Goal: Find specific page/section: Find specific page/section

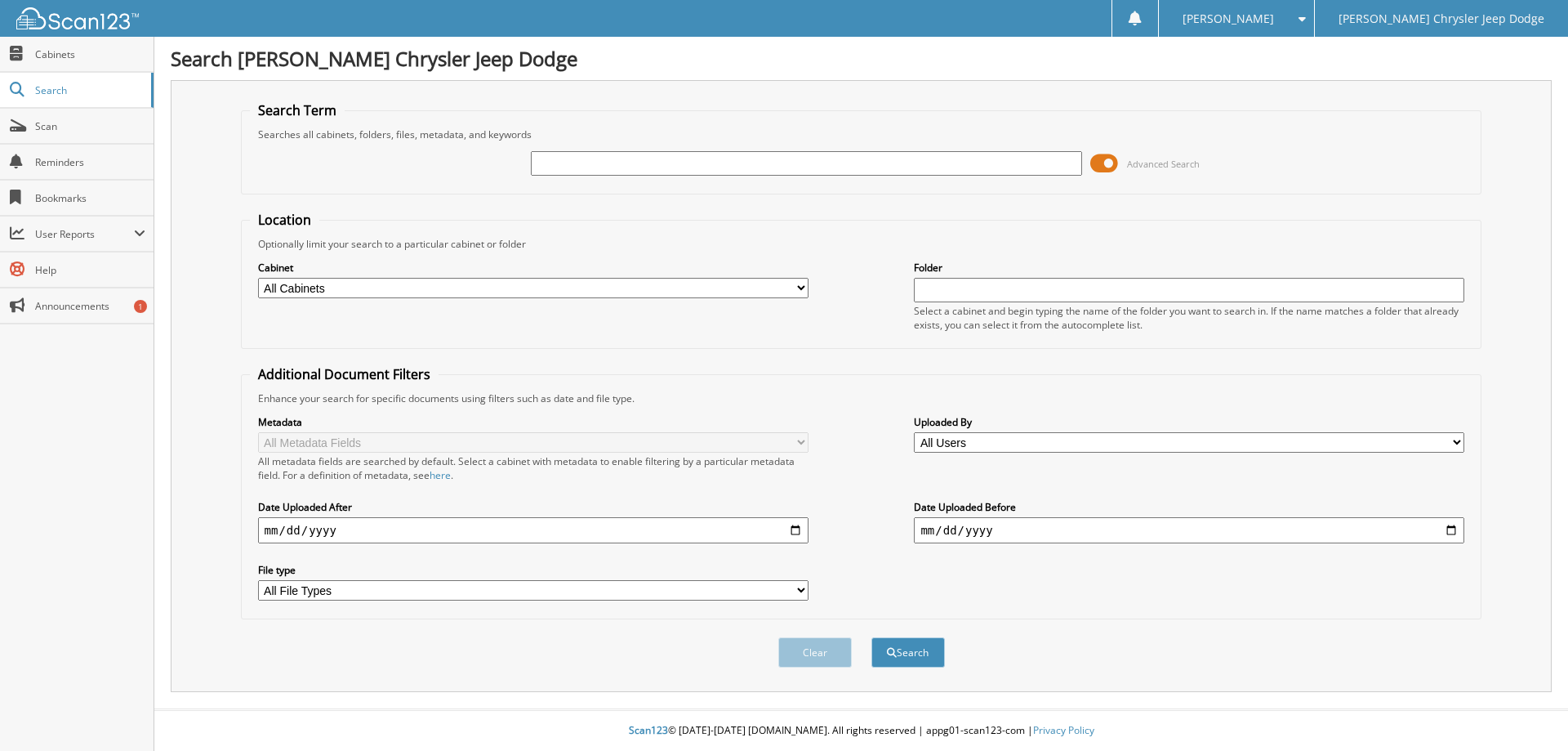
click at [1107, 171] on span at bounding box center [1105, 164] width 28 height 24
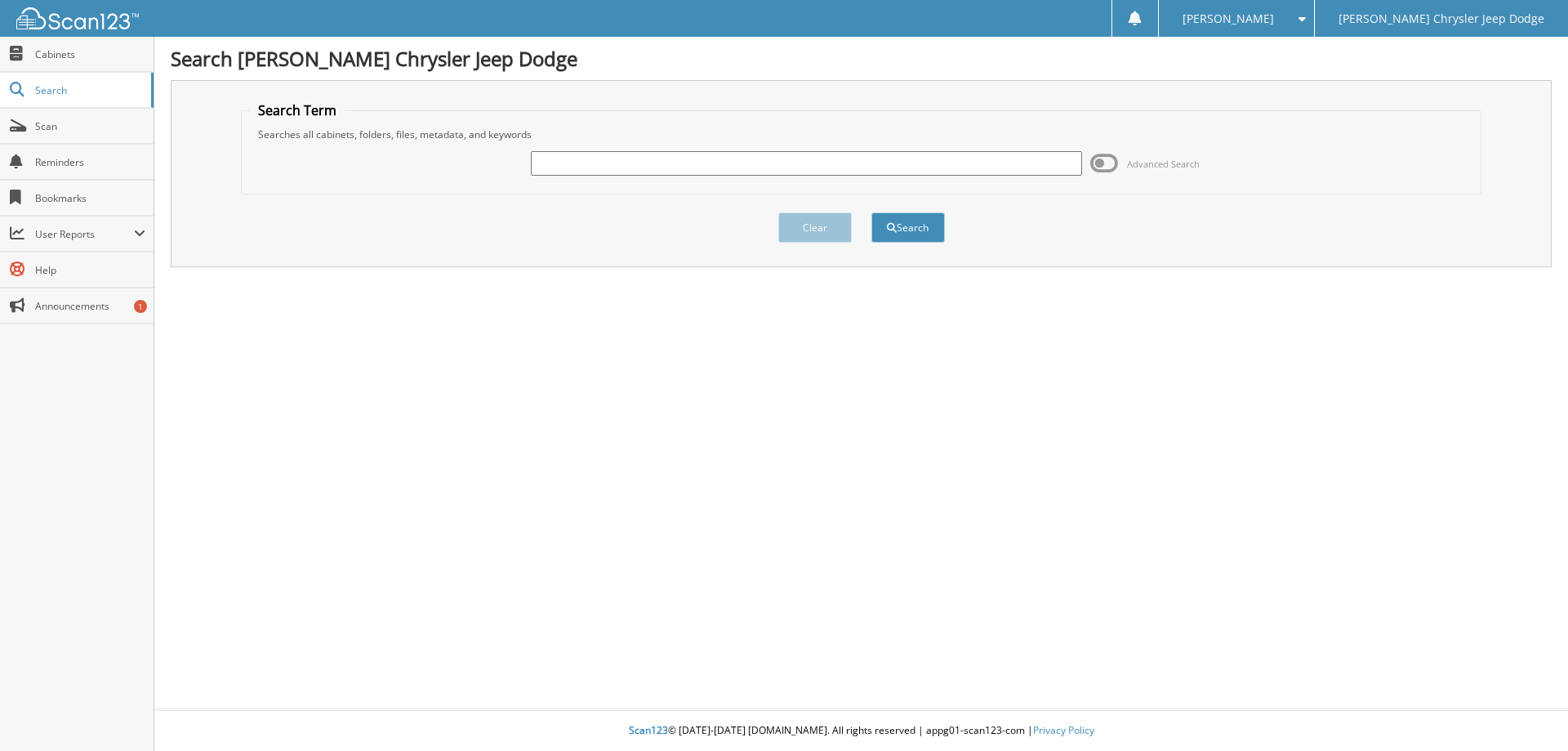
click at [930, 163] on input "text" at bounding box center [806, 164] width 551 height 24
type input "LL129138"
click at [872, 212] on button "Search" at bounding box center [908, 227] width 73 height 30
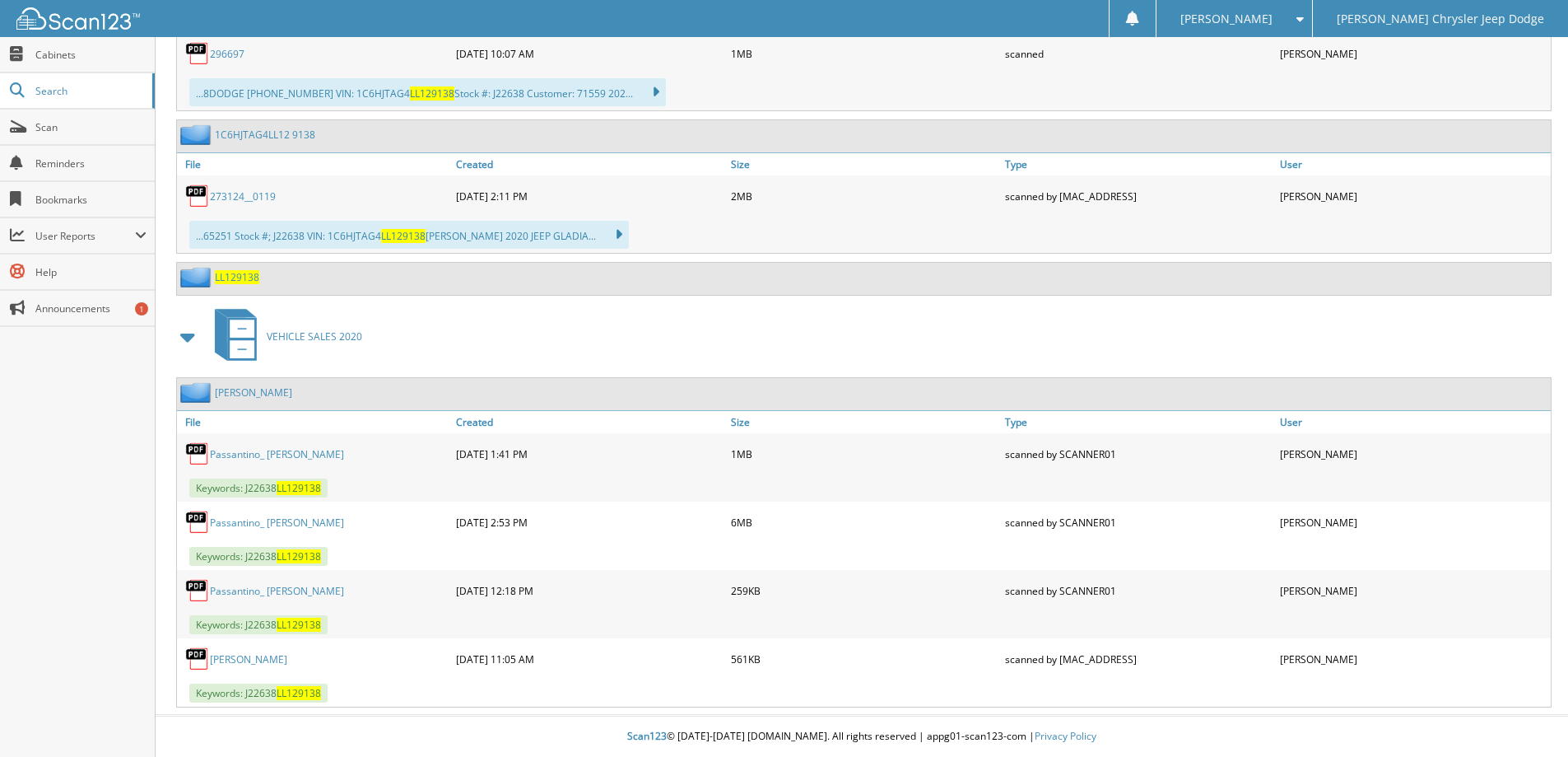
scroll to position [1319, 0]
click at [272, 514] on div "Passantino_ [PERSON_NAME]" at bounding box center [314, 522] width 275 height 33
click at [276, 522] on link "Passantino_ [PERSON_NAME]" at bounding box center [277, 522] width 134 height 14
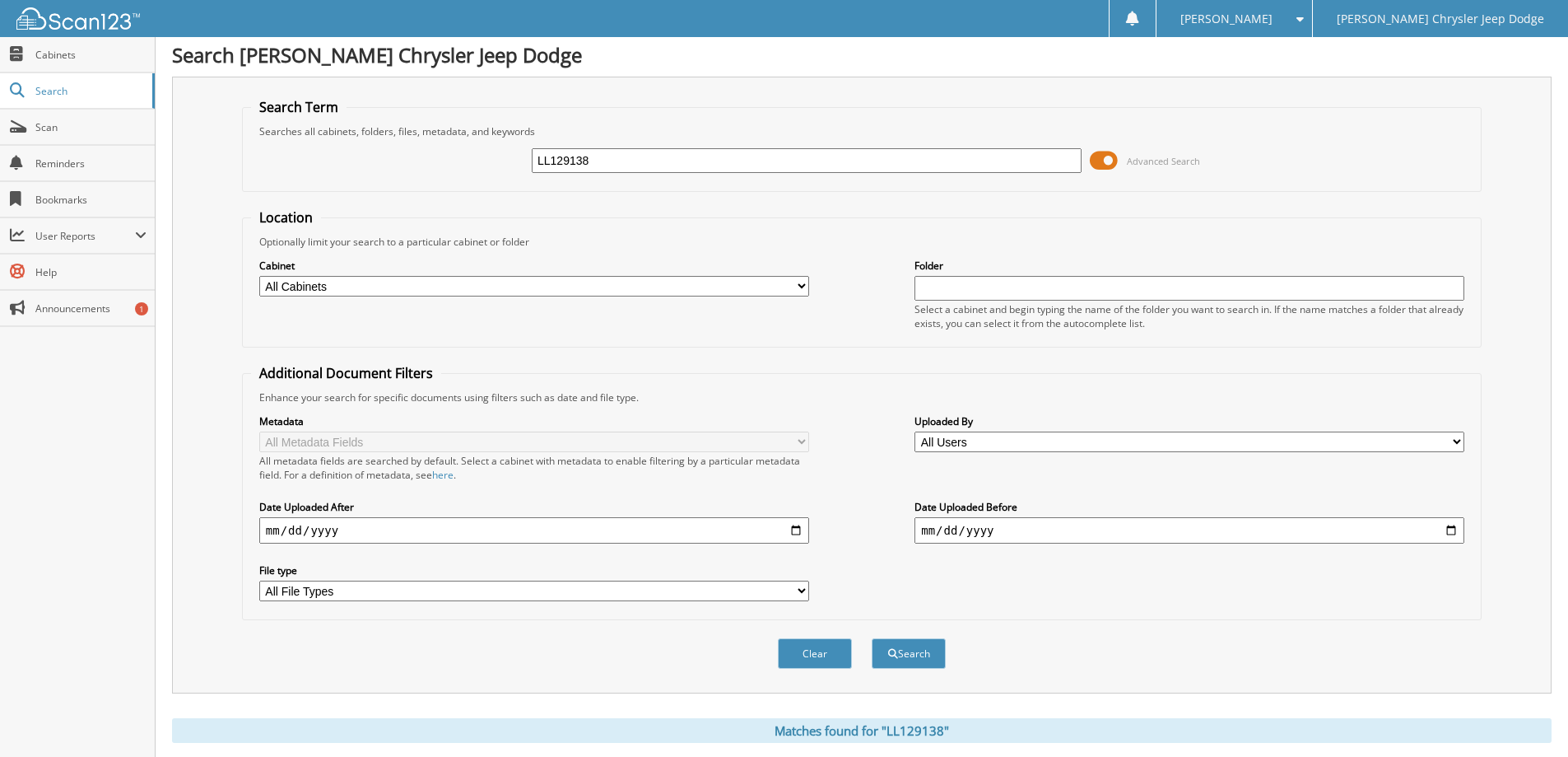
scroll to position [0, 0]
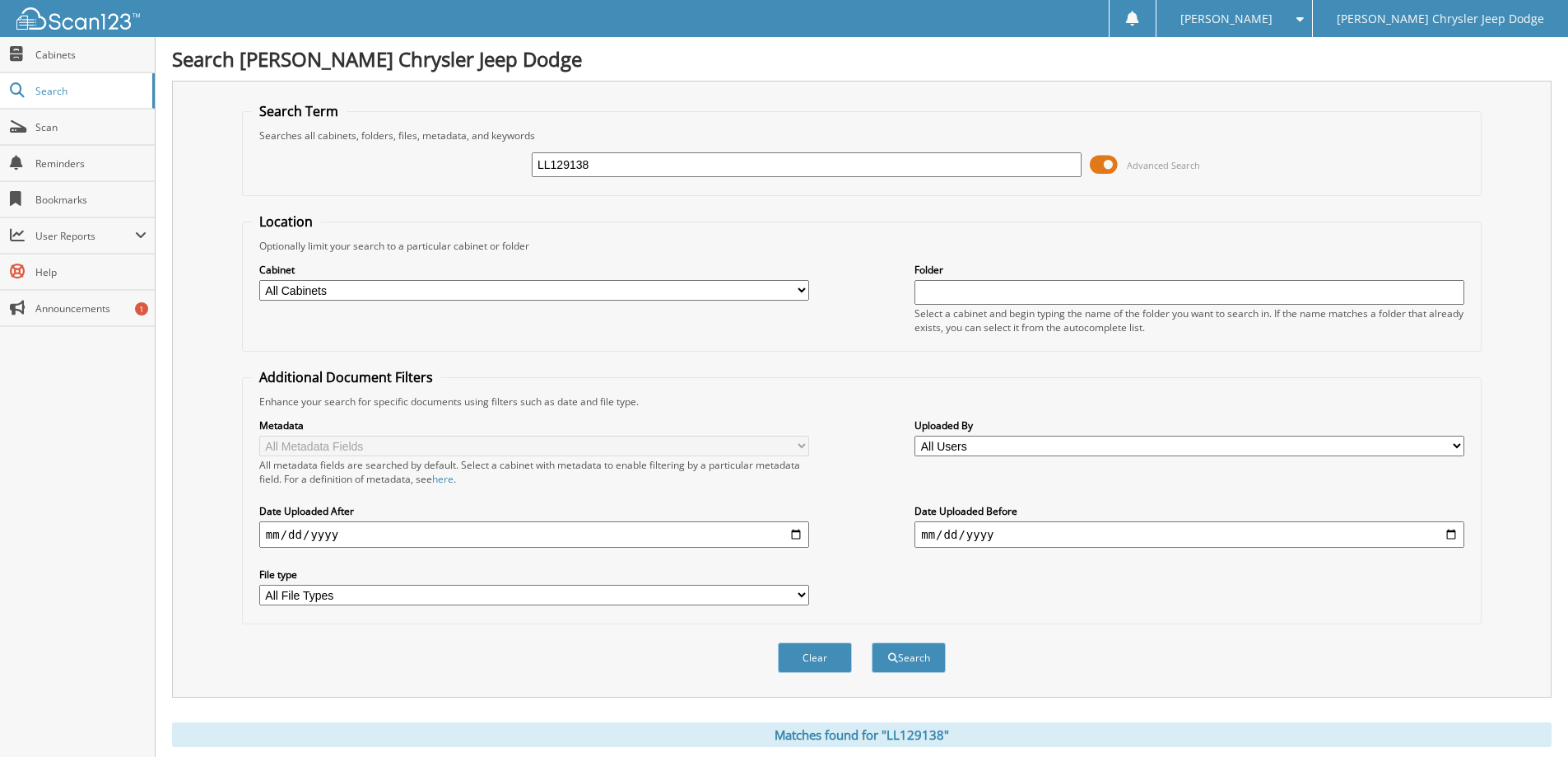
click at [1106, 170] on span at bounding box center [1104, 165] width 28 height 25
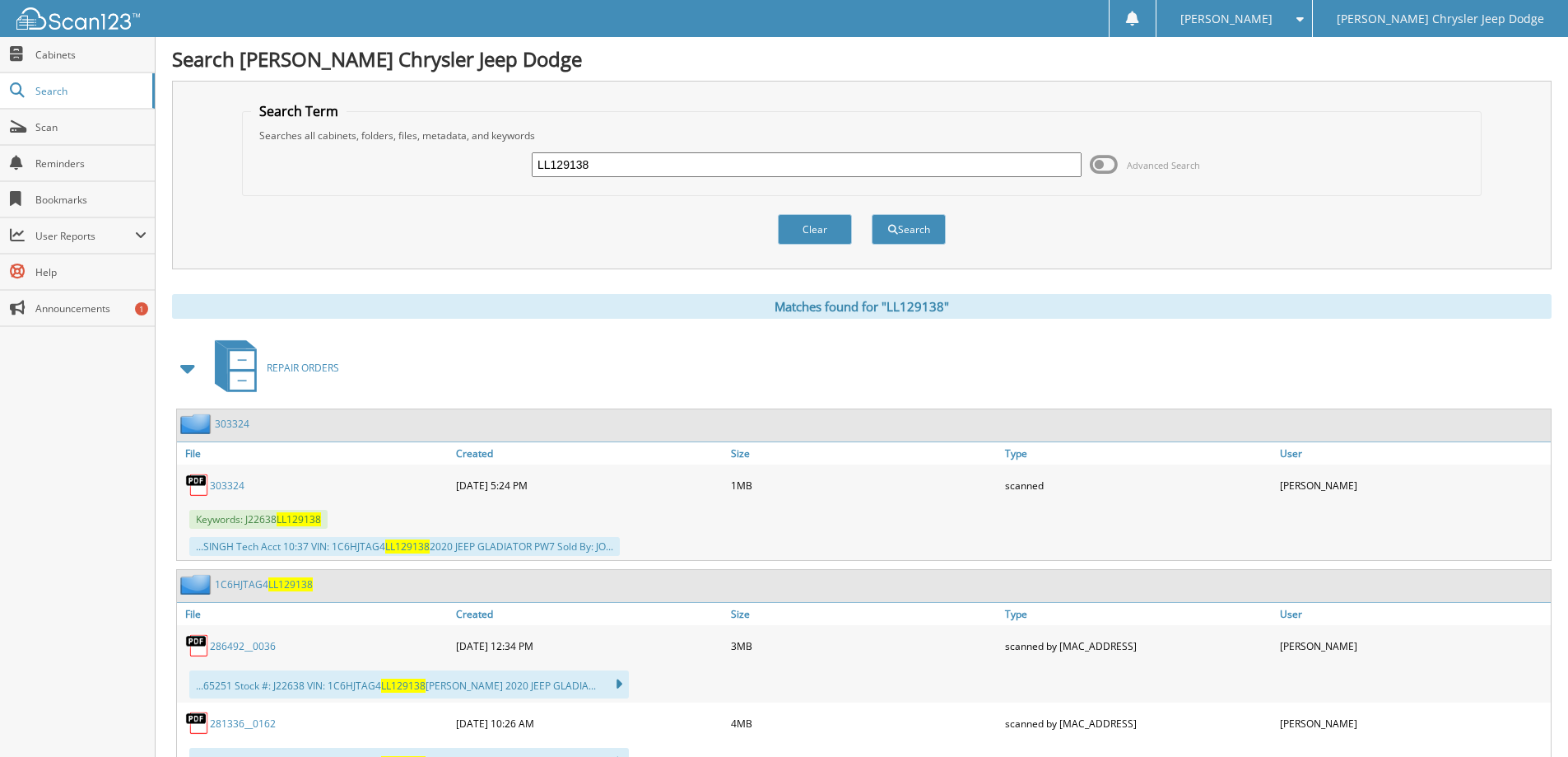
click at [608, 168] on input "LL129138" at bounding box center [807, 165] width 550 height 25
paste input "MN798031"
type input "MN798031"
click at [872, 214] on button "Search" at bounding box center [909, 229] width 74 height 30
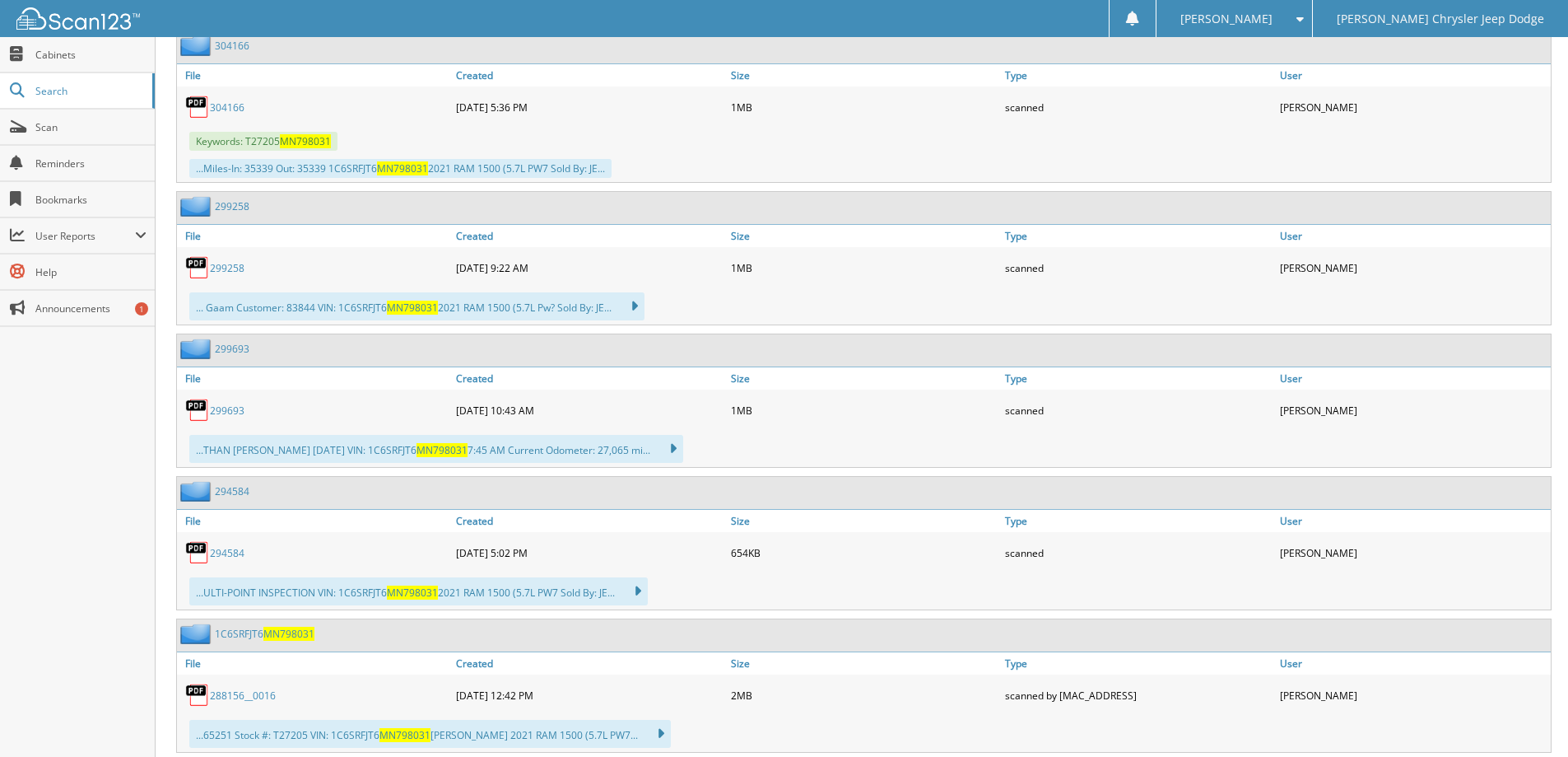
scroll to position [577, 0]
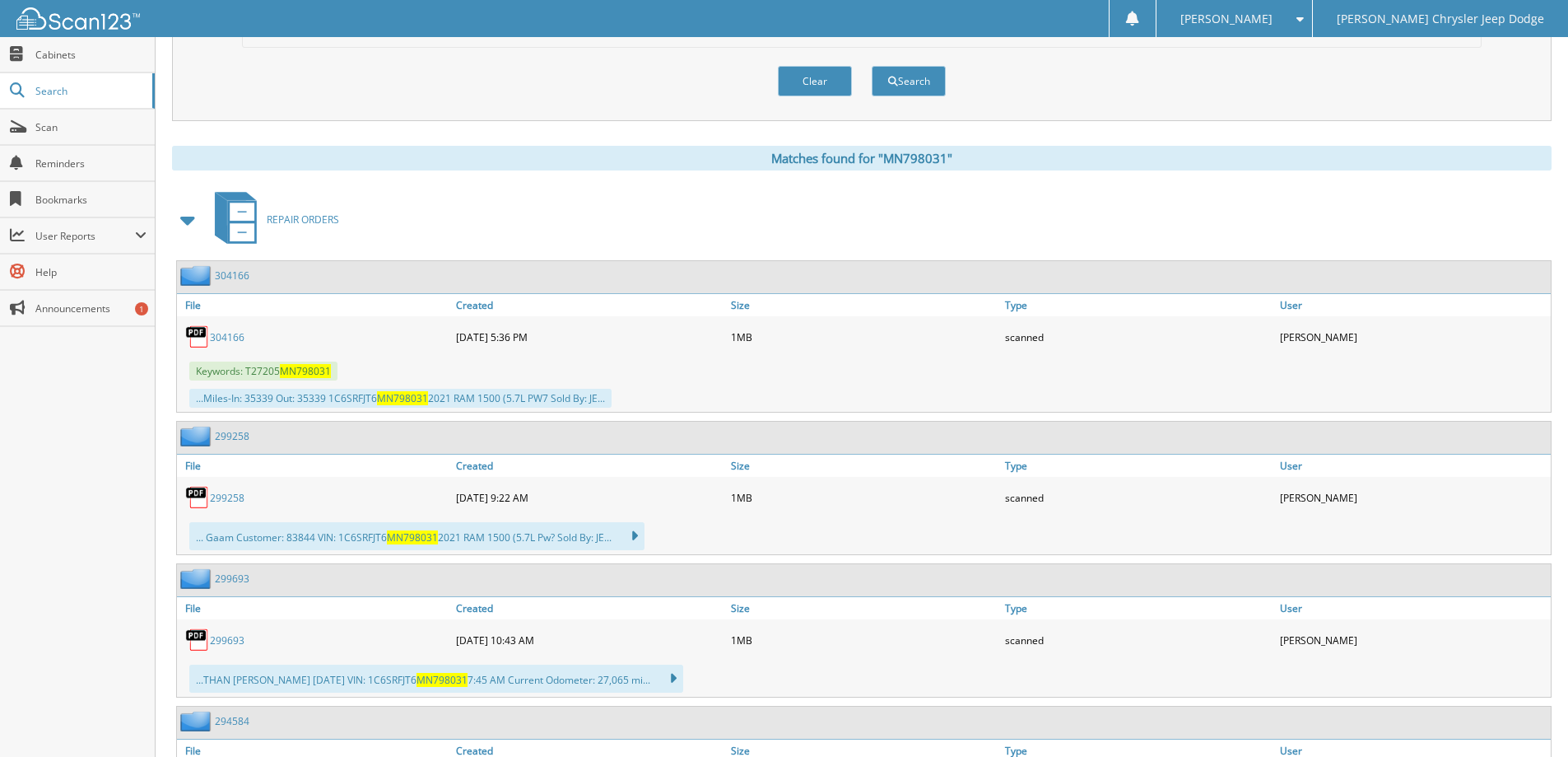
click at [191, 224] on span at bounding box center [188, 219] width 23 height 29
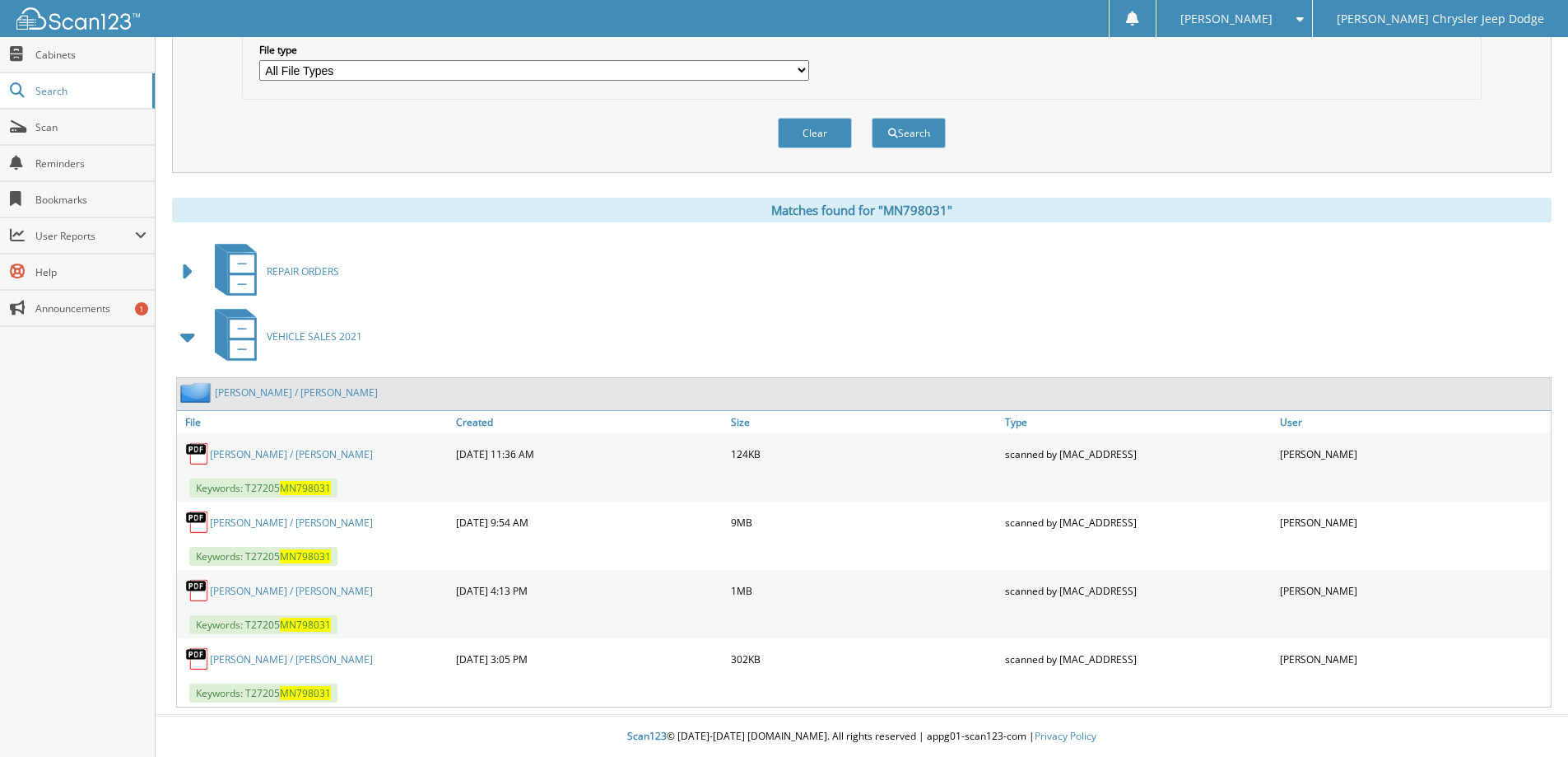
click at [328, 522] on link "[PERSON_NAME] / [PERSON_NAME]" at bounding box center [292, 522] width 163 height 14
